Goal: Transaction & Acquisition: Subscribe to service/newsletter

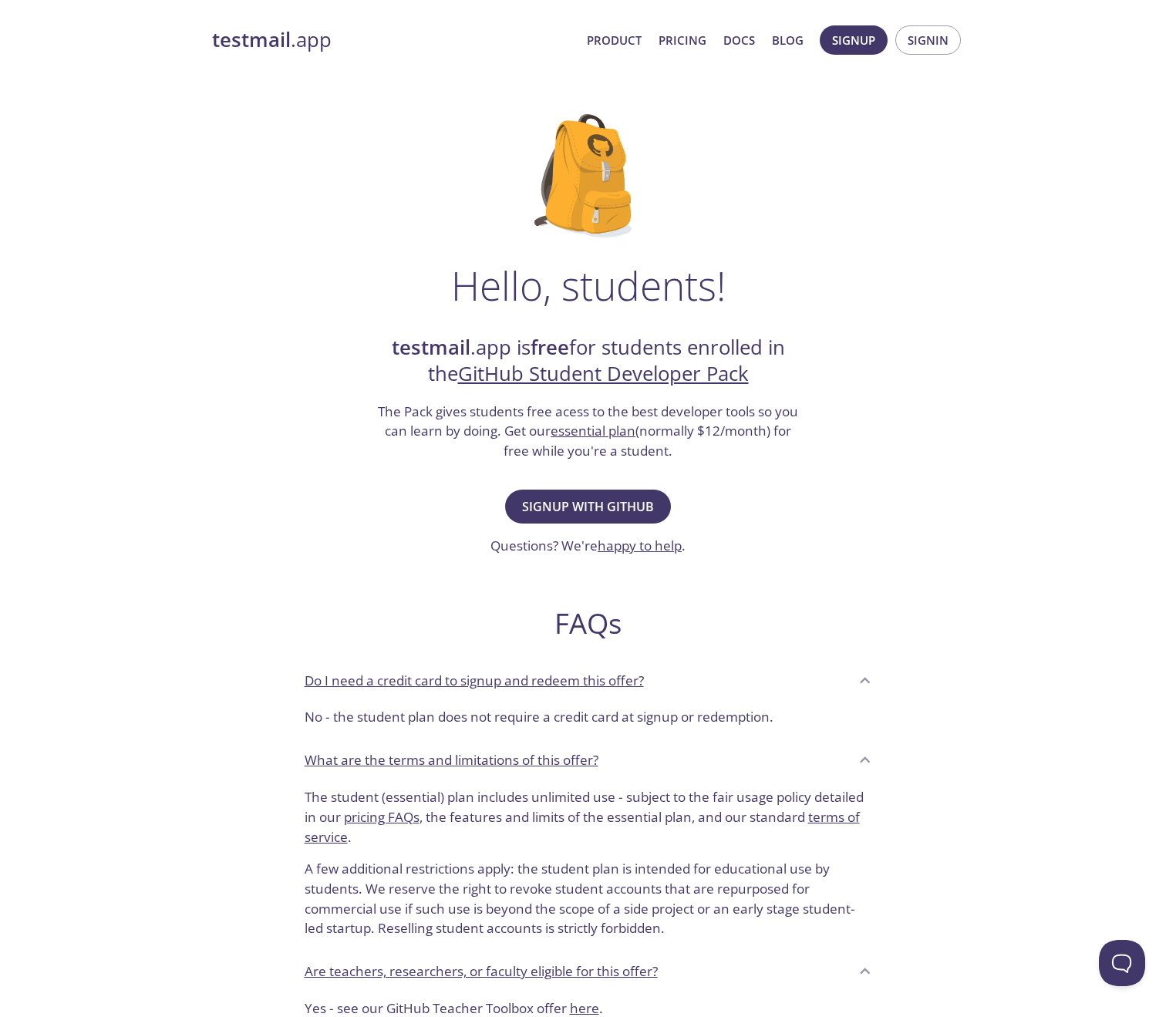
click at [614, 430] on link "essential plan" at bounding box center [592, 430] width 85 height 18
click at [588, 498] on span "Signup with GitHub" at bounding box center [588, 507] width 132 height 21
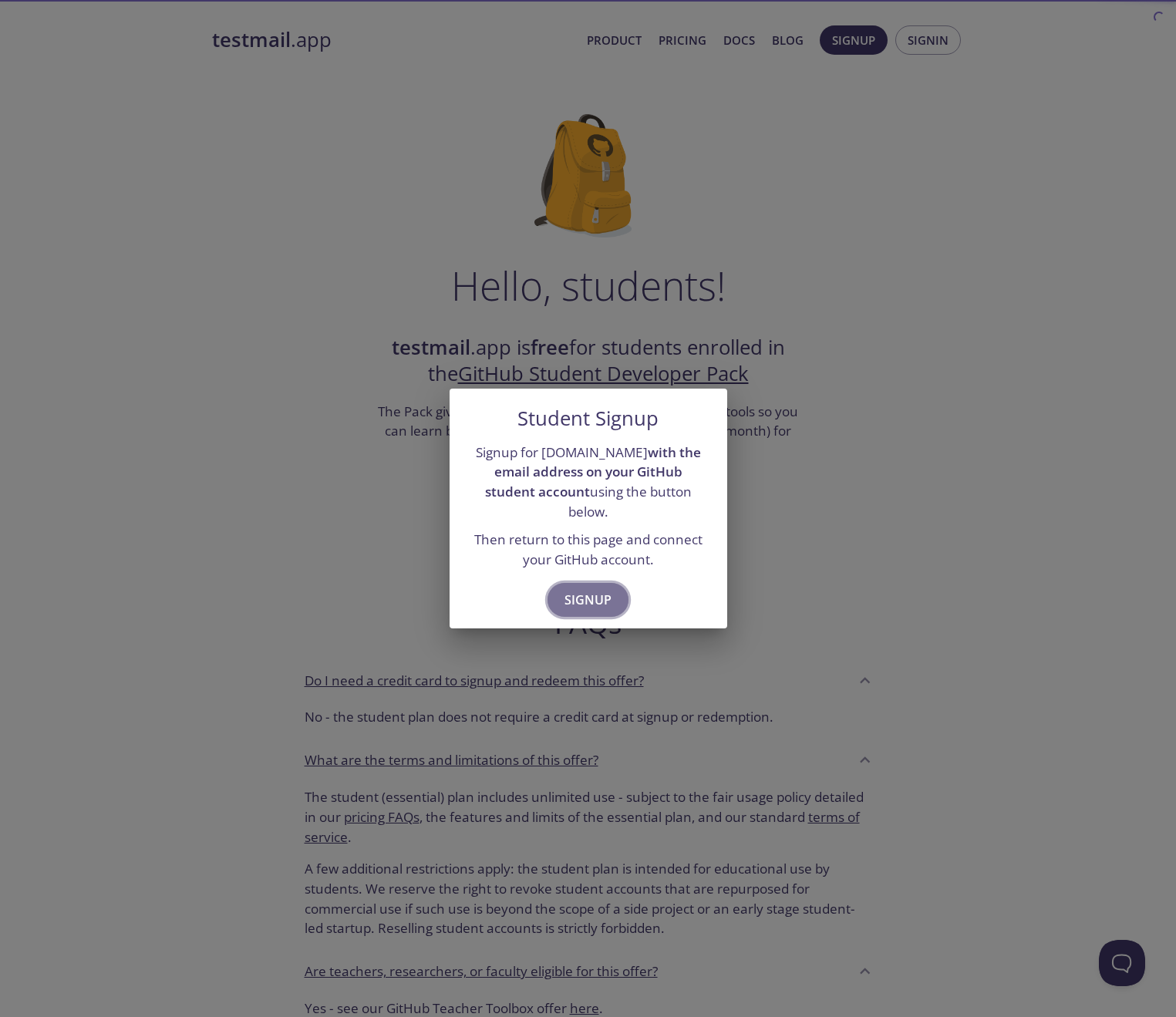
click at [588, 594] on span "Signup" at bounding box center [588, 600] width 47 height 21
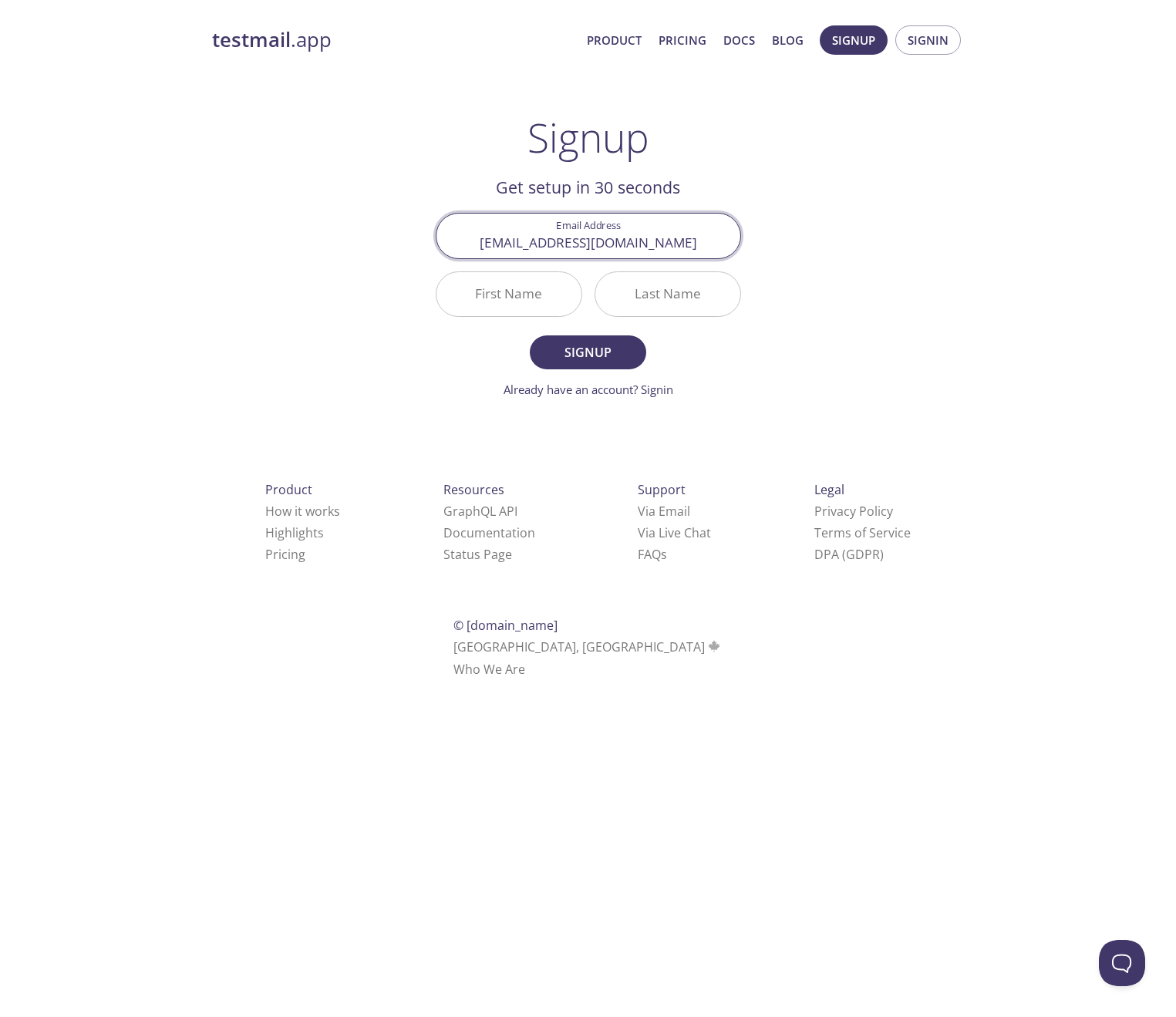
type input "sahinyes@proton.me"
type input "Sahin"
type input "Yesilirmak"
click at [588, 351] on button "Signup" at bounding box center [588, 352] width 116 height 34
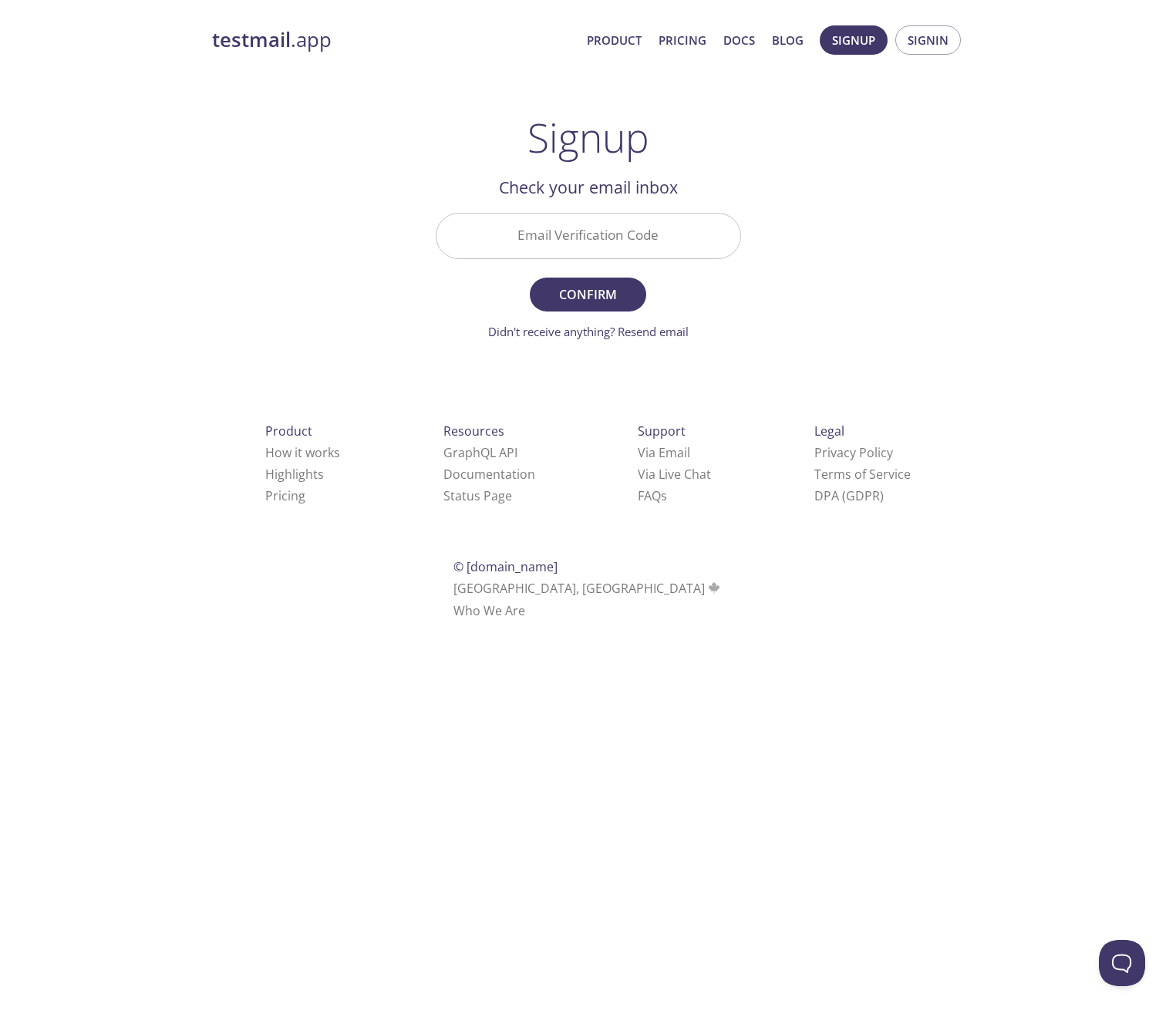
click at [864, 224] on div "testmail .app Product Pricing Docs Blog Signup Signin Signup Get setup in 30 se…" at bounding box center [588, 340] width 790 height 649
click at [615, 240] on input "Email Verification Code" at bounding box center [588, 235] width 304 height 44
paste input "H4RUQXP"
type input "H4RUQXP"
click at [588, 287] on span "Confirm" at bounding box center [588, 295] width 82 height 21
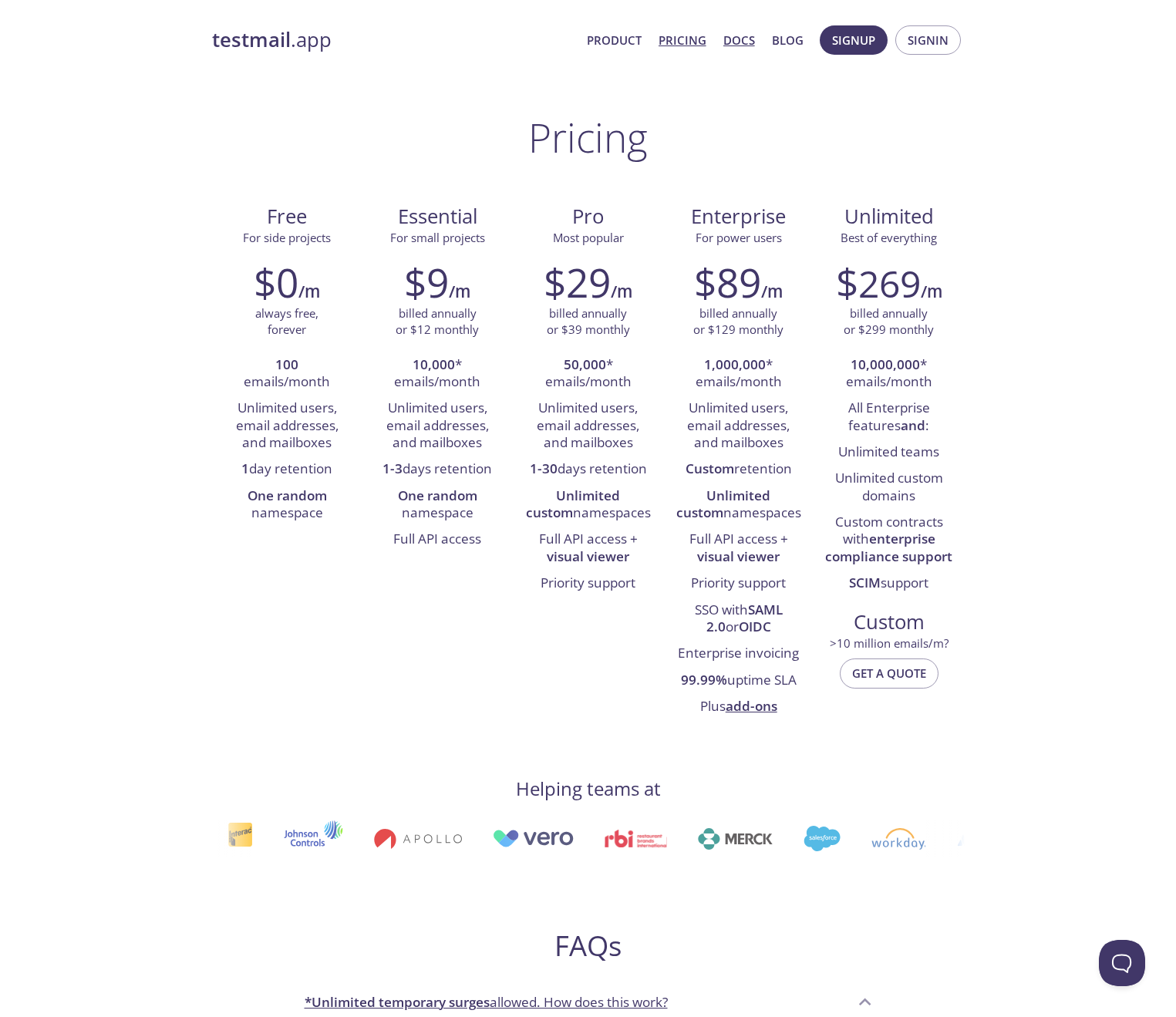
click at [736, 40] on link "Docs" at bounding box center [739, 40] width 31 height 20
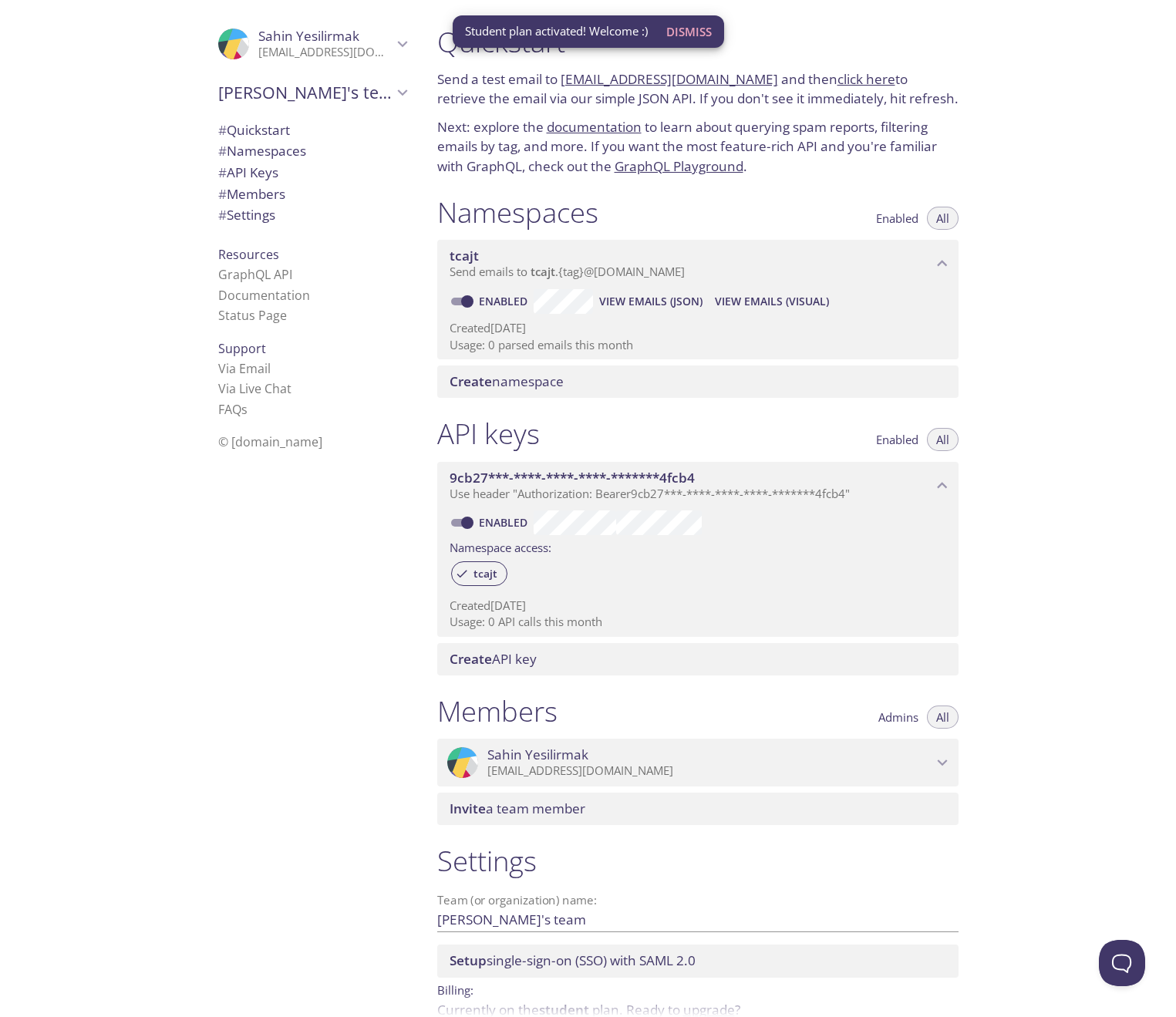
click at [1034, 220] on div "Quickstart Send a test email to tcajt.test@inbox.testmail.app and then click he…" at bounding box center [800, 508] width 751 height 1017
click at [314, 564] on div ".cls-1 { fill: #6d5ca8; } .cls-2 { fill: #3fc191; } .cls-3 { fill: #3b4752; } .…" at bounding box center [308, 508] width 231 height 1017
